Goal: Information Seeking & Learning: Learn about a topic

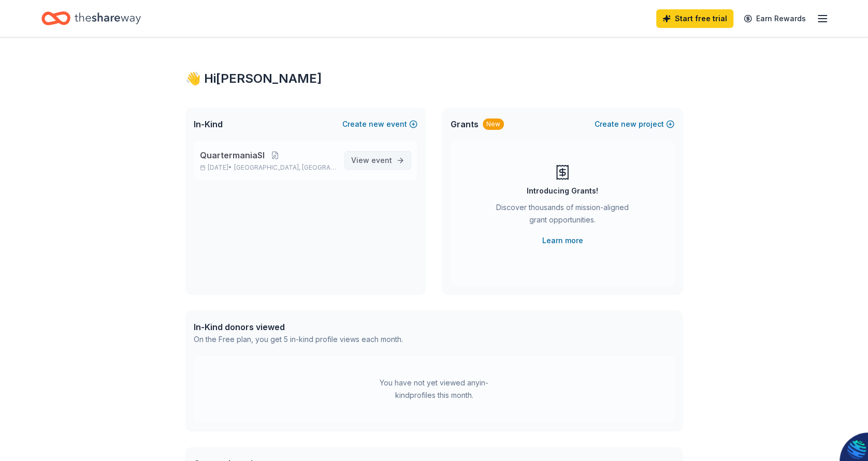
click at [368, 160] on span "View event" at bounding box center [371, 160] width 41 height 12
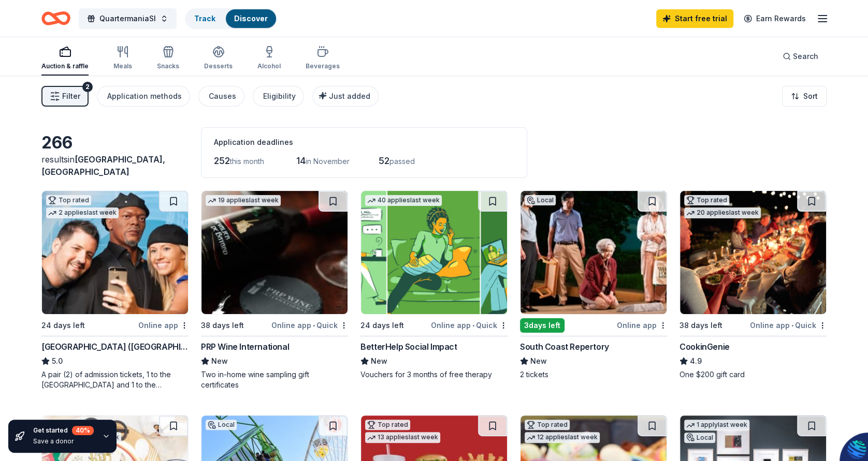
click at [70, 93] on span "Filter" at bounding box center [71, 96] width 18 height 12
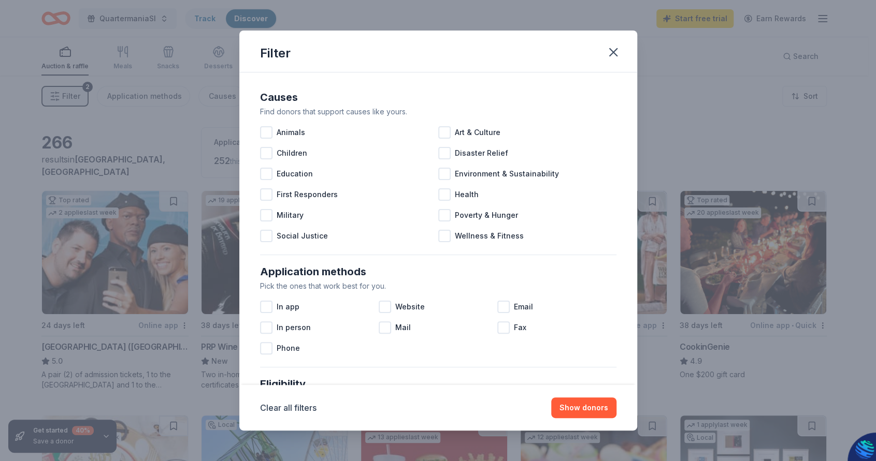
click at [550, 9] on div "Filter Causes Find donors that support causes like yours. Animals Art & Culture…" at bounding box center [438, 230] width 876 height 461
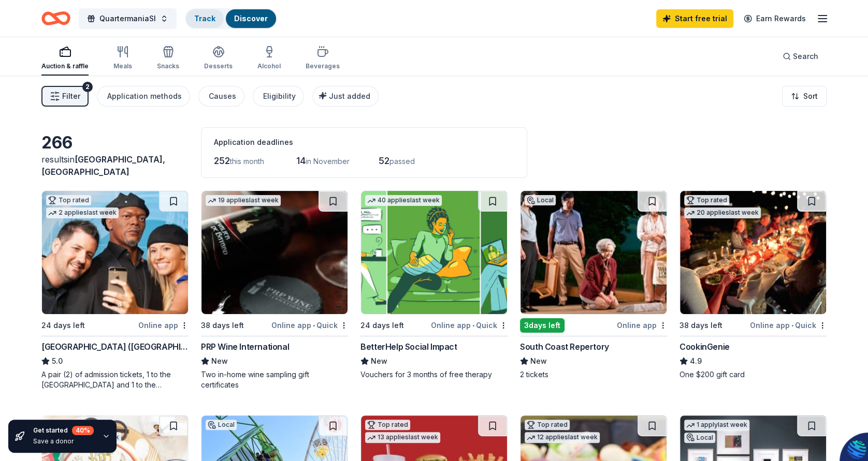
click at [200, 23] on div "Track" at bounding box center [205, 18] width 38 height 19
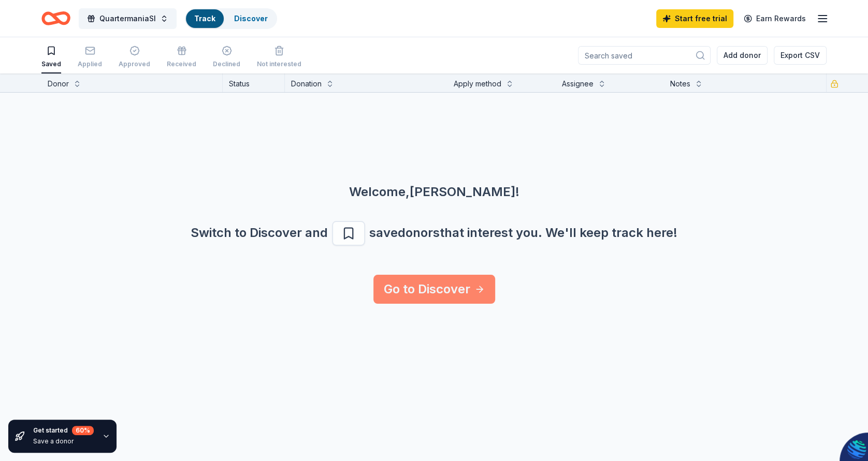
click at [448, 291] on link "Go to Discover" at bounding box center [434, 289] width 122 height 29
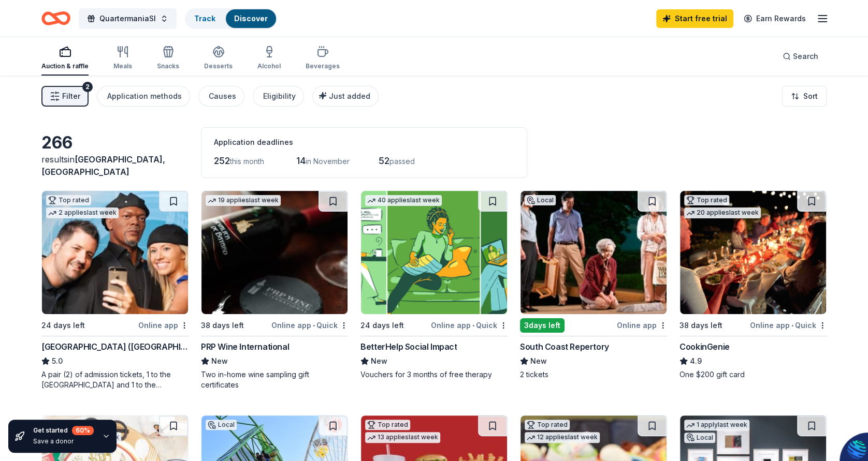
click at [820, 22] on line "button" at bounding box center [822, 22] width 8 height 0
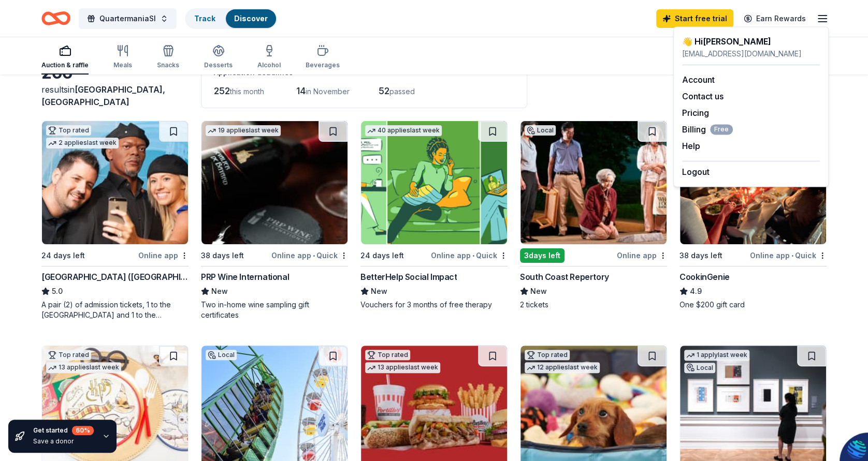
scroll to position [51, 0]
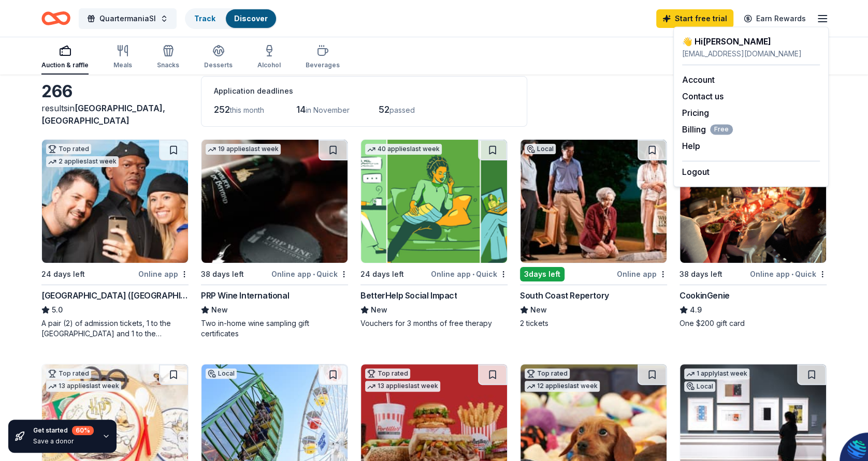
click at [564, 274] on div "3 days left" at bounding box center [567, 274] width 95 height 13
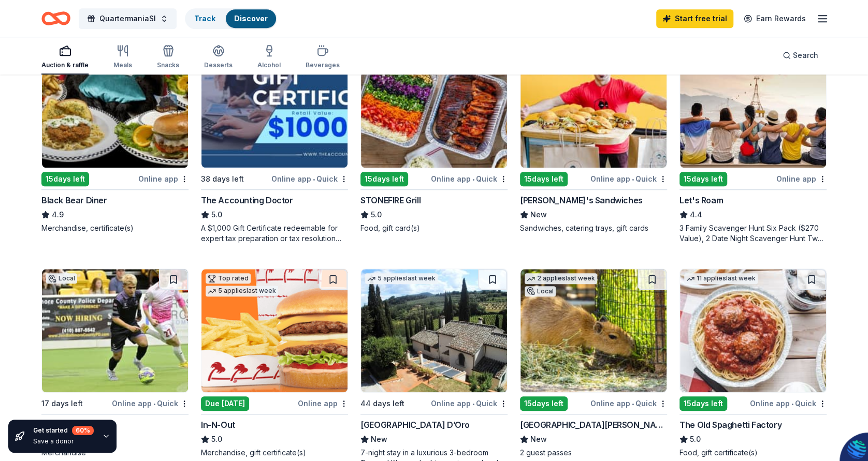
scroll to position [414, 0]
